Goal: Task Accomplishment & Management: Complete application form

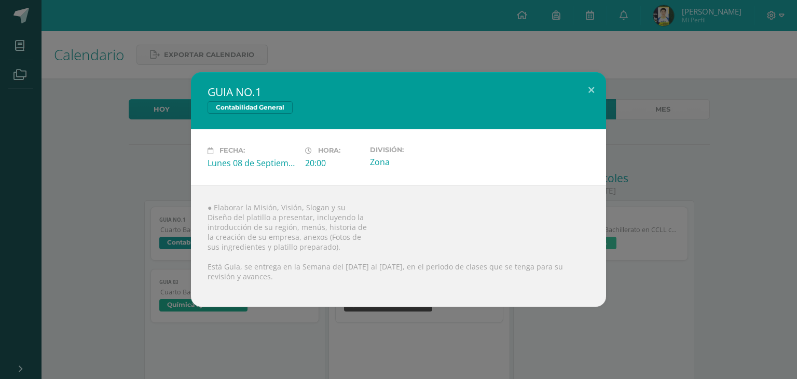
click at [547, 40] on div "GUIA NO.1 Contabilidad General Fecha: [DATE] Hora: 20:00 División: Zona ● Elabo…" at bounding box center [398, 189] width 797 height 379
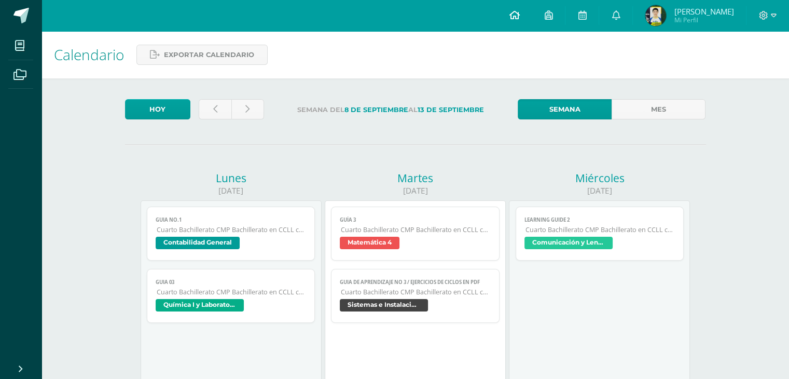
click at [519, 19] on icon at bounding box center [514, 14] width 10 height 9
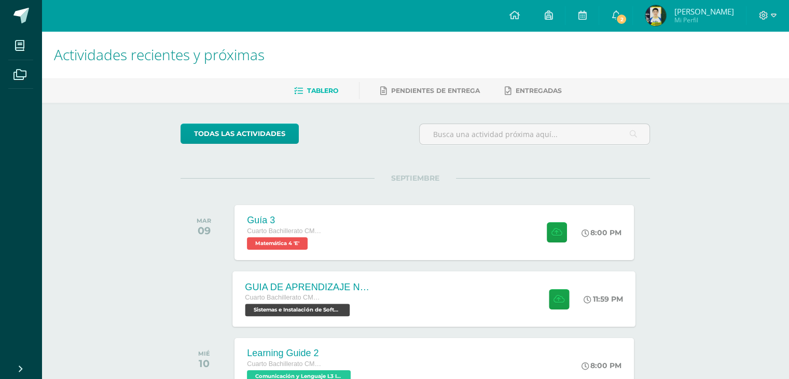
click at [336, 288] on div "GUIA DE APRENDIZAJE NO 3 / EJERCICIOS DE CICLOS EN PDF" at bounding box center [308, 286] width 126 height 11
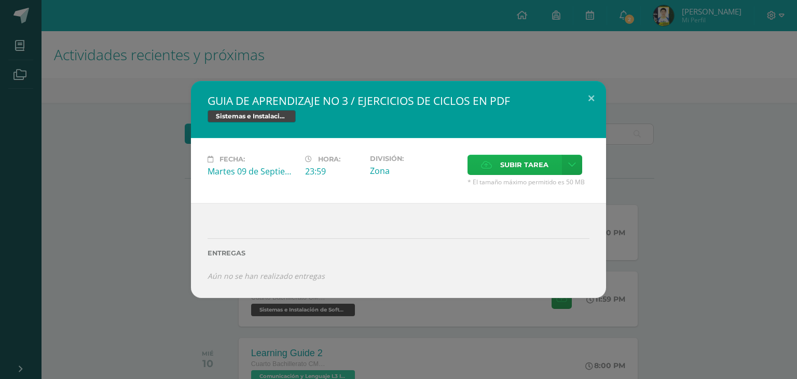
click at [488, 162] on icon at bounding box center [486, 164] width 11 height 7
click at [0, 0] on input "Subir tarea" at bounding box center [0, 0] width 0 height 0
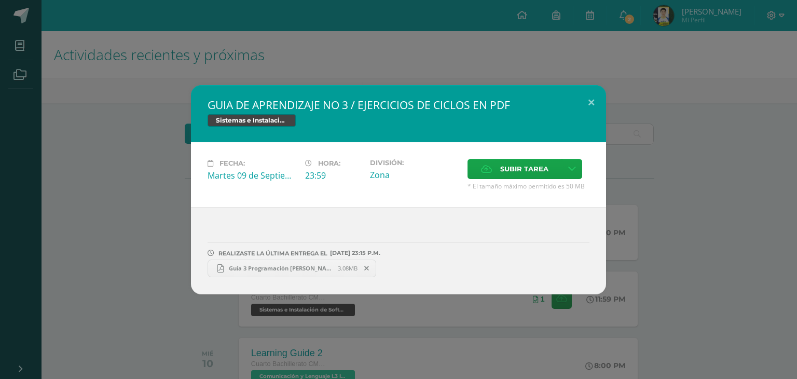
click at [287, 264] on span "Guía 3 Programación [PERSON_NAME].pdf" at bounding box center [281, 268] width 114 height 8
click at [698, 53] on div "GUIA DE APRENDIZAJE NO 3 / EJERCICIOS DE CICLOS EN PDF Sistemas e Instalación d…" at bounding box center [398, 189] width 797 height 379
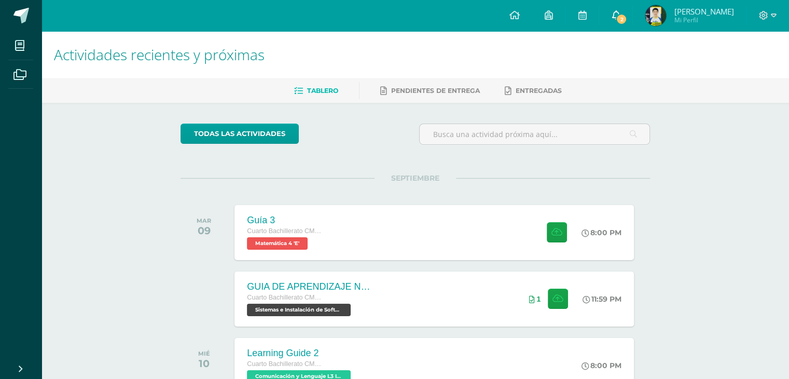
click at [627, 15] on span "2" at bounding box center [621, 18] width 11 height 11
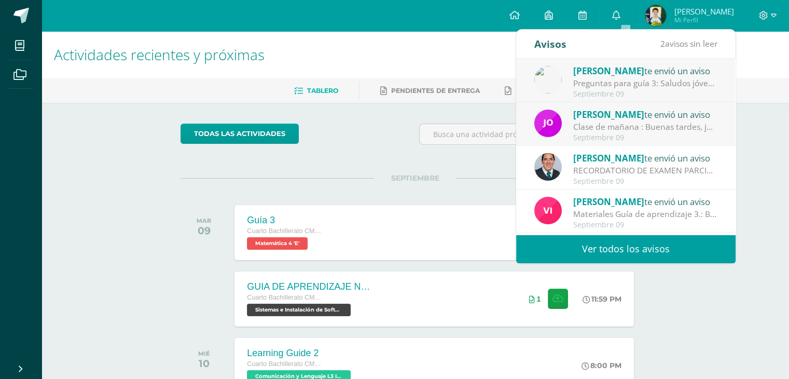
click at [612, 79] on div "Preguntas para guía 3: Saludos jóvenes, les comparto esta guía de preguntas que…" at bounding box center [645, 83] width 144 height 12
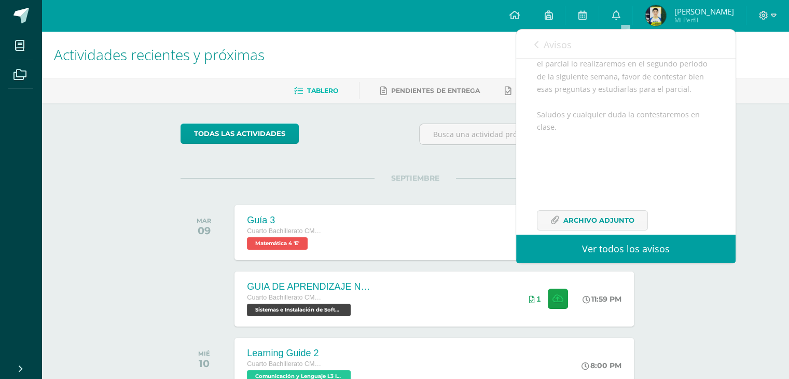
scroll to position [207, 0]
click at [550, 50] on span "Avisos" at bounding box center [557, 44] width 28 height 12
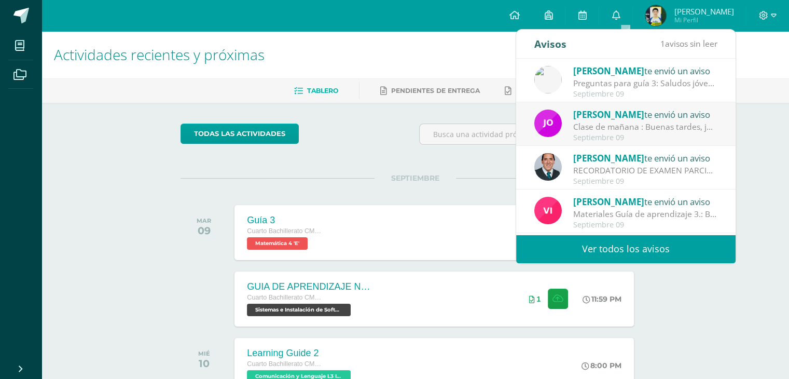
click at [578, 117] on span "[PERSON_NAME]" at bounding box center [608, 114] width 71 height 12
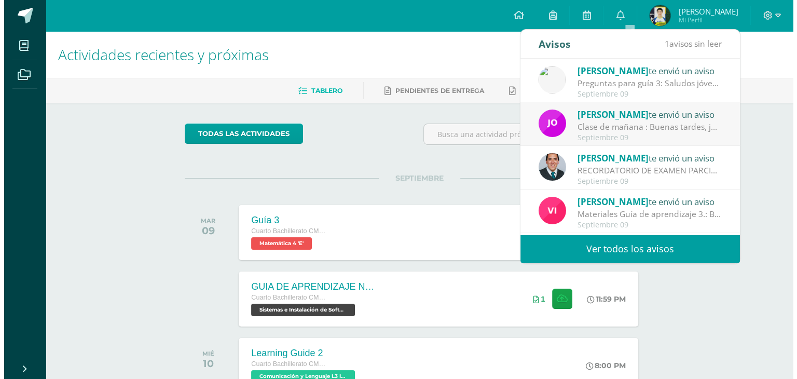
scroll to position [110, 0]
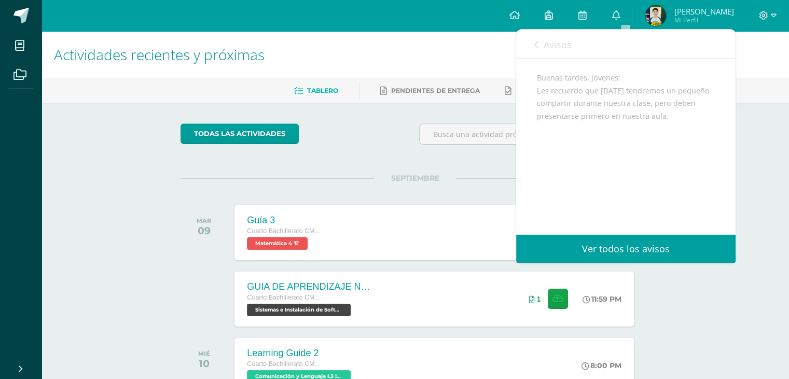
click at [556, 50] on span "Avisos" at bounding box center [557, 44] width 28 height 12
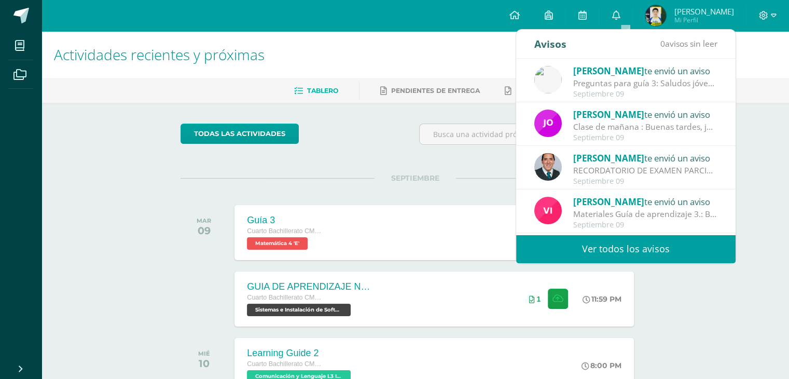
click at [474, 50] on h1 "Actividades recientes y próximas" at bounding box center [415, 54] width 722 height 47
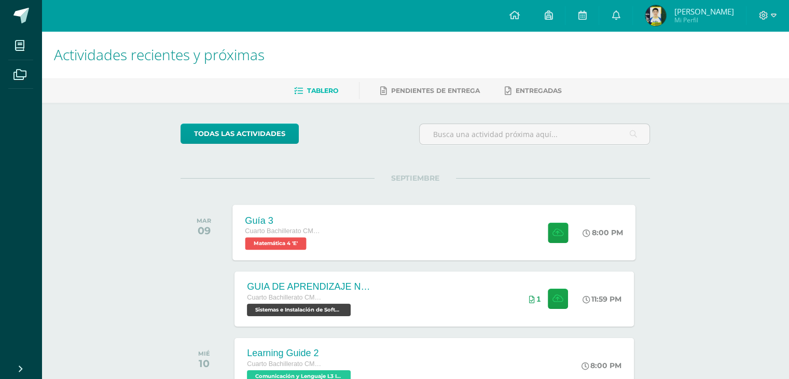
click at [359, 212] on div "Guía 3 Cuarto Bachillerato CMP Bachillerato en CCLL con Orientación en Computac…" at bounding box center [434, 231] width 403 height 55
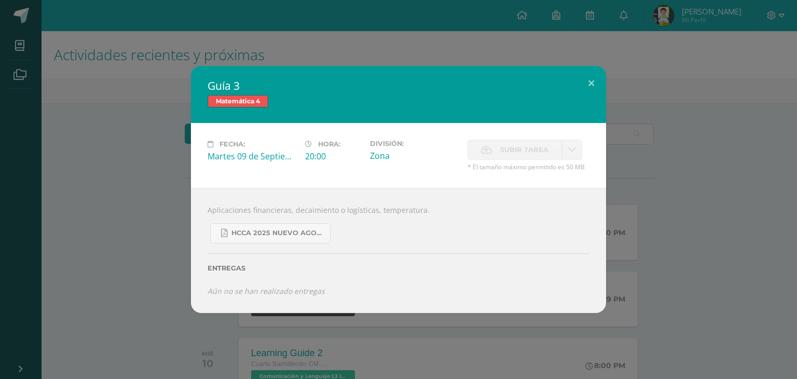
click at [137, 205] on div "Guía 3 Matemática 4 Fecha: Martes 09 de Septiembre Hora: 20:00 División: Zona C…" at bounding box center [398, 189] width 788 height 247
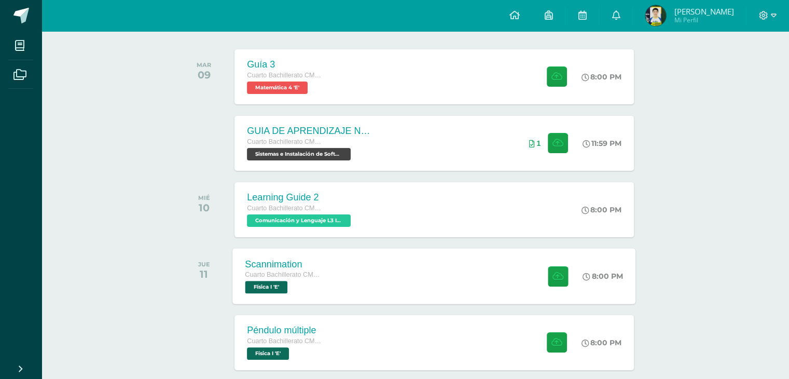
scroll to position [0, 0]
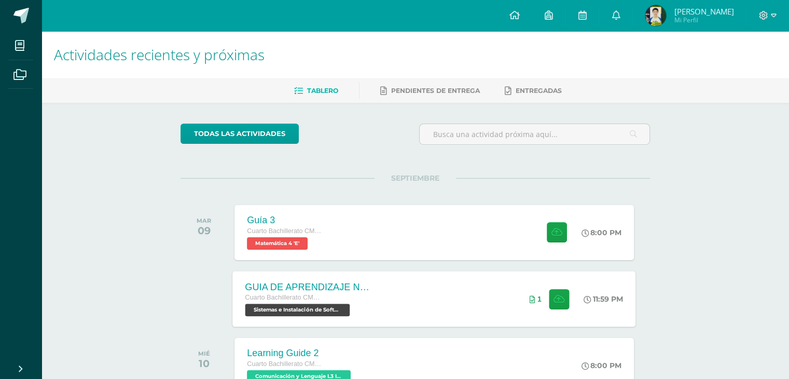
click at [409, 291] on div "GUIA DE APRENDIZAJE NO 3 / EJERCICIOS DE CICLOS EN PDF Cuarto Bachillerato CMP …" at bounding box center [434, 298] width 403 height 55
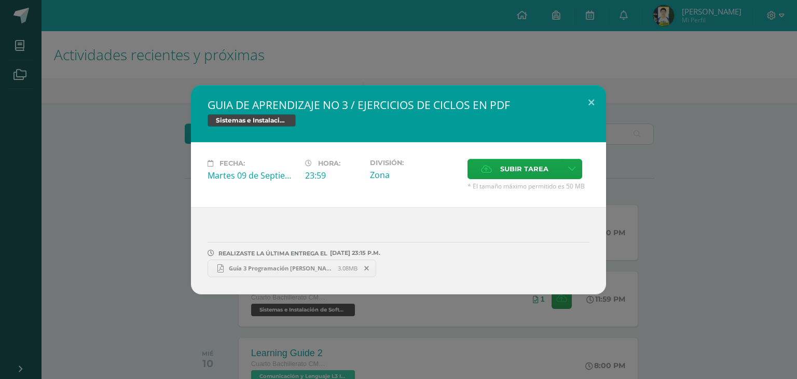
click at [158, 184] on div "GUIA DE APRENDIZAJE NO 3 / EJERCICIOS DE CICLOS EN PDF Sistemas e Instalación d…" at bounding box center [398, 189] width 788 height 209
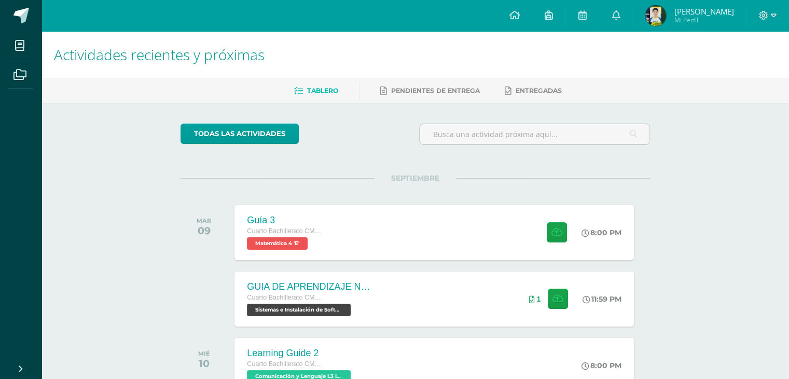
click at [205, 228] on div "09" at bounding box center [204, 230] width 15 height 12
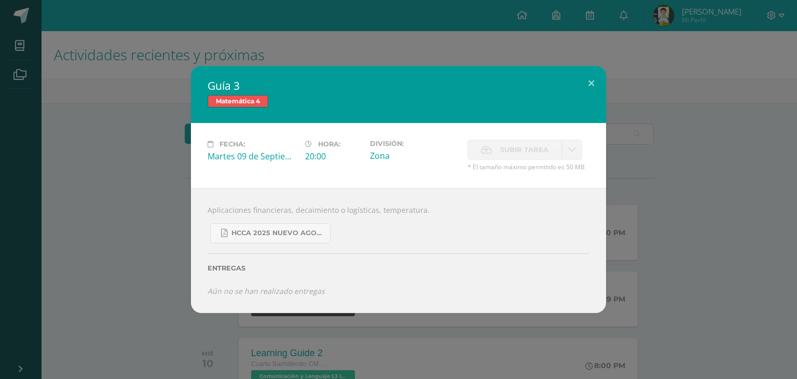
click at [135, 75] on div "Guía 3 Matemática 4 Fecha: Martes 09 de Septiembre Hora: 20:00 División: Zona C…" at bounding box center [398, 189] width 788 height 247
